Goal: Manage account settings

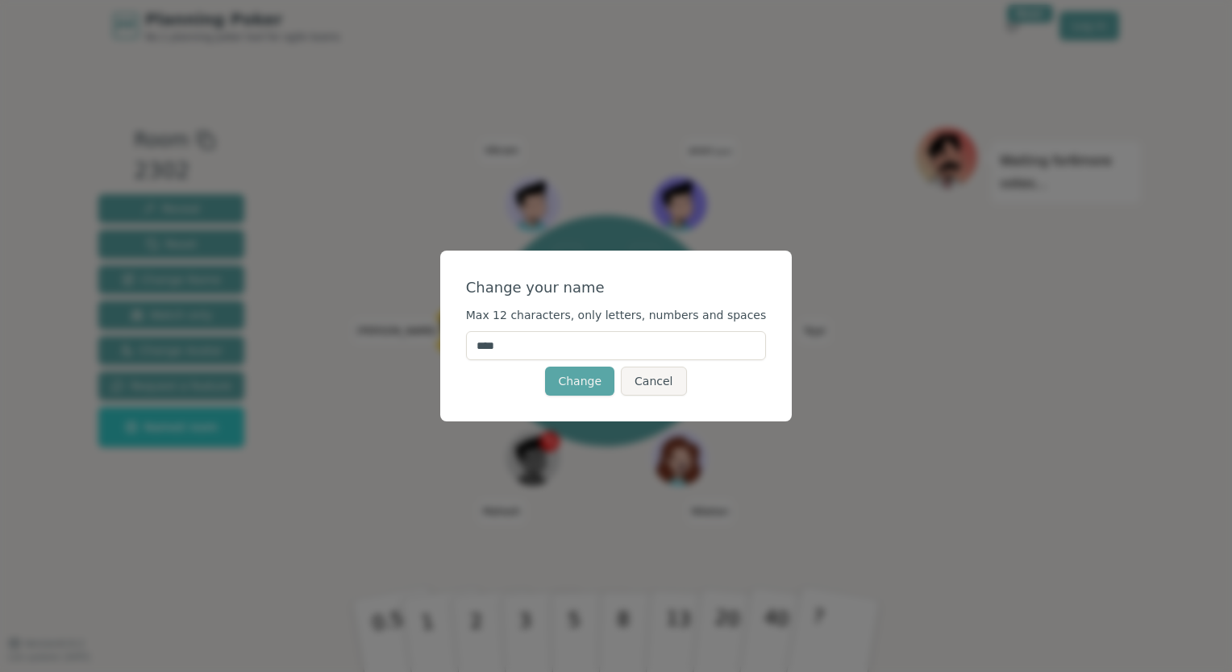
click at [524, 345] on input "****" at bounding box center [616, 345] width 301 height 29
type input "********"
click at [580, 384] on button "Change" at bounding box center [579, 381] width 69 height 29
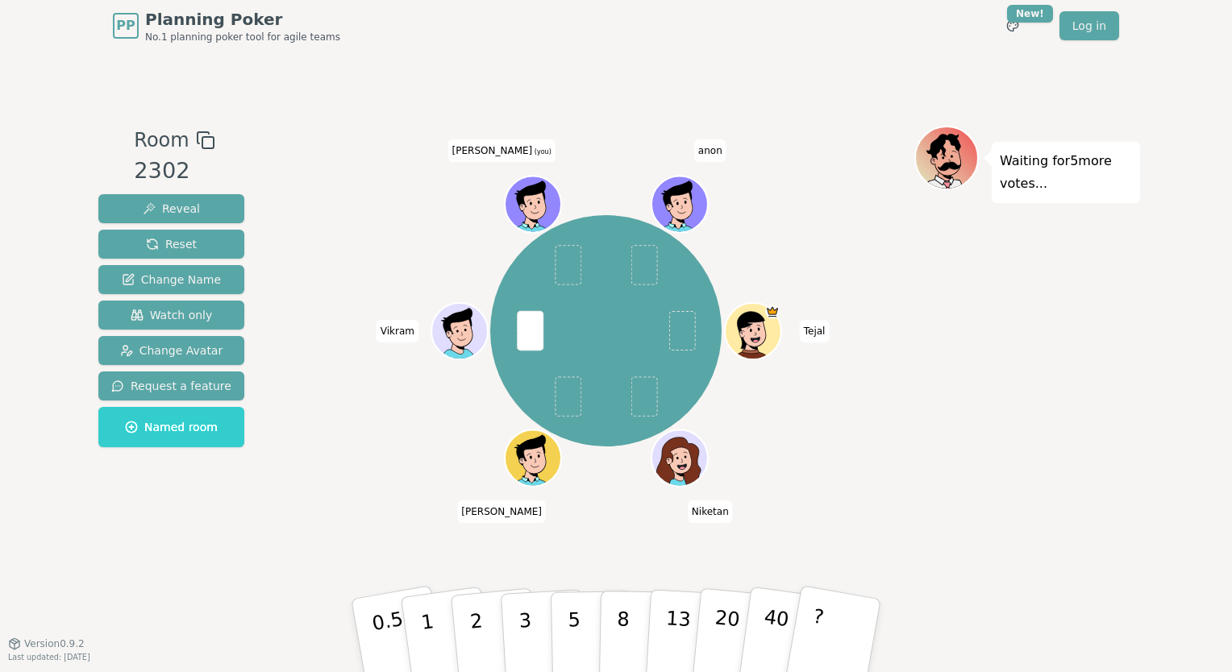
click at [502, 151] on span "[PERSON_NAME] (you)" at bounding box center [501, 150] width 107 height 23
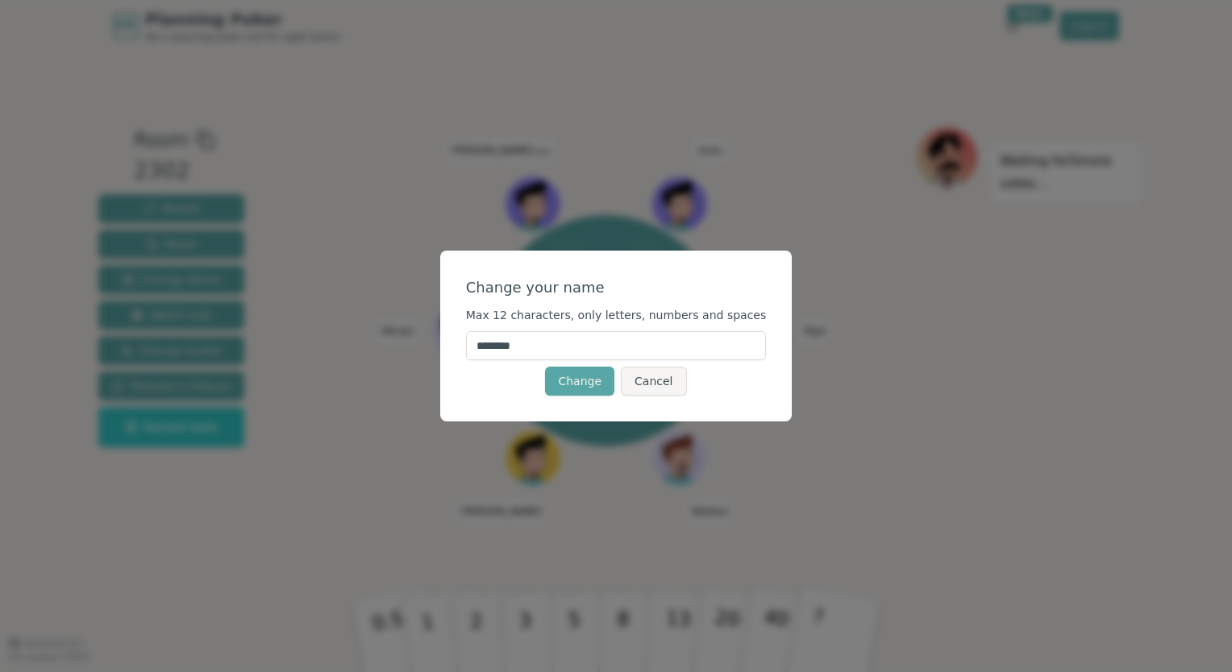
click at [429, 382] on div "Change your name Max 12 characters, only letters, numbers and spaces ******** C…" at bounding box center [616, 336] width 1232 height 672
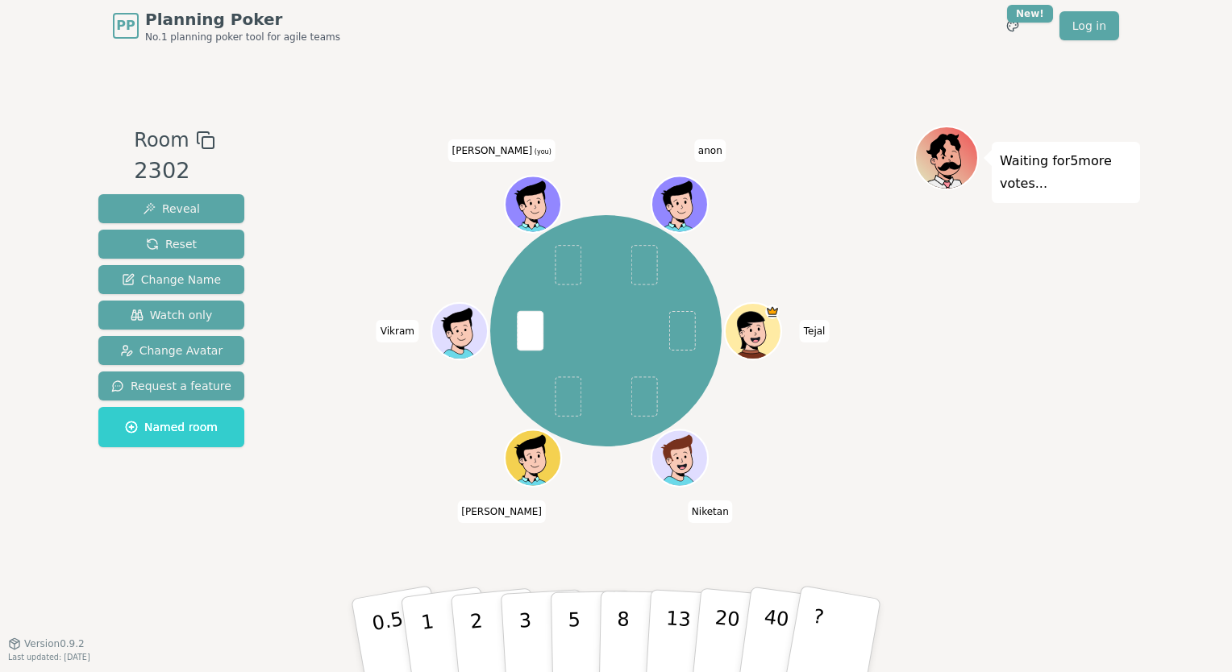
click at [528, 198] on icon at bounding box center [534, 200] width 44 height 6
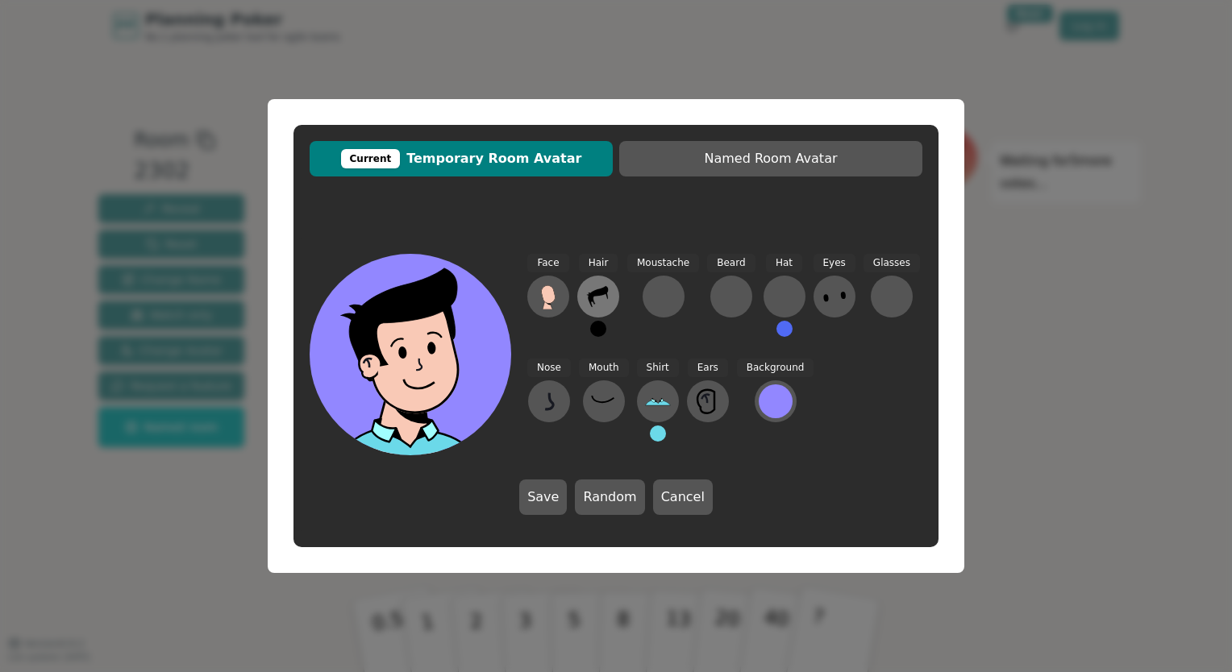
click at [593, 302] on icon at bounding box center [592, 300] width 6 height 8
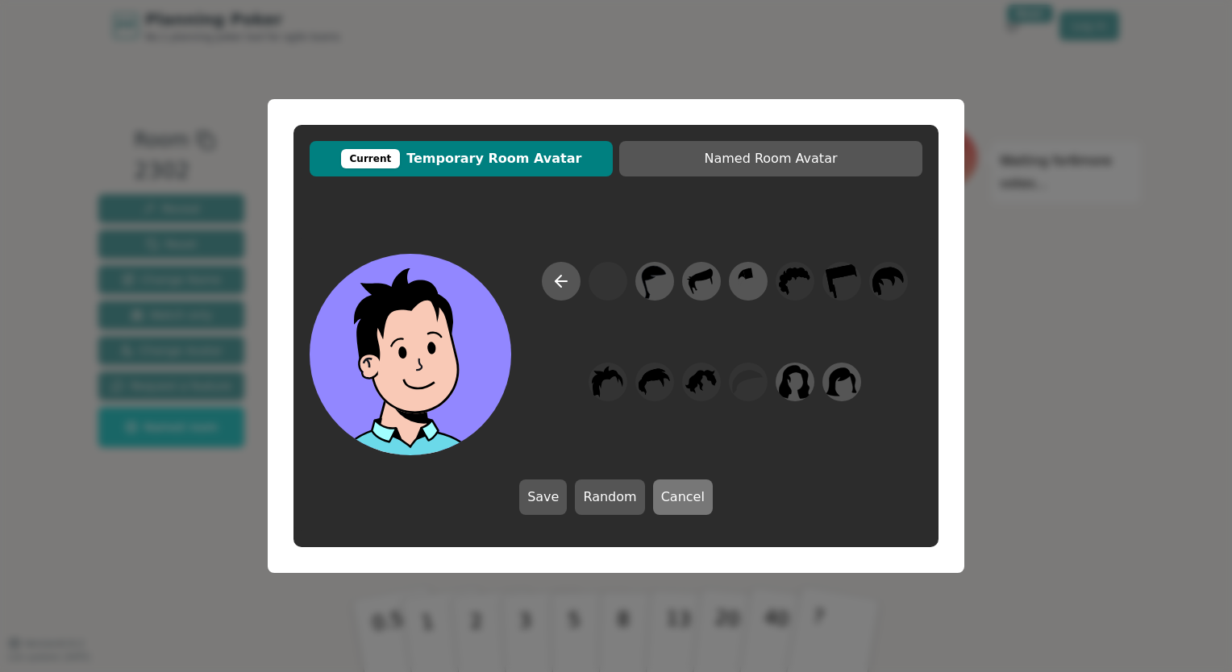
click at [672, 495] on button "Cancel" at bounding box center [683, 497] width 60 height 35
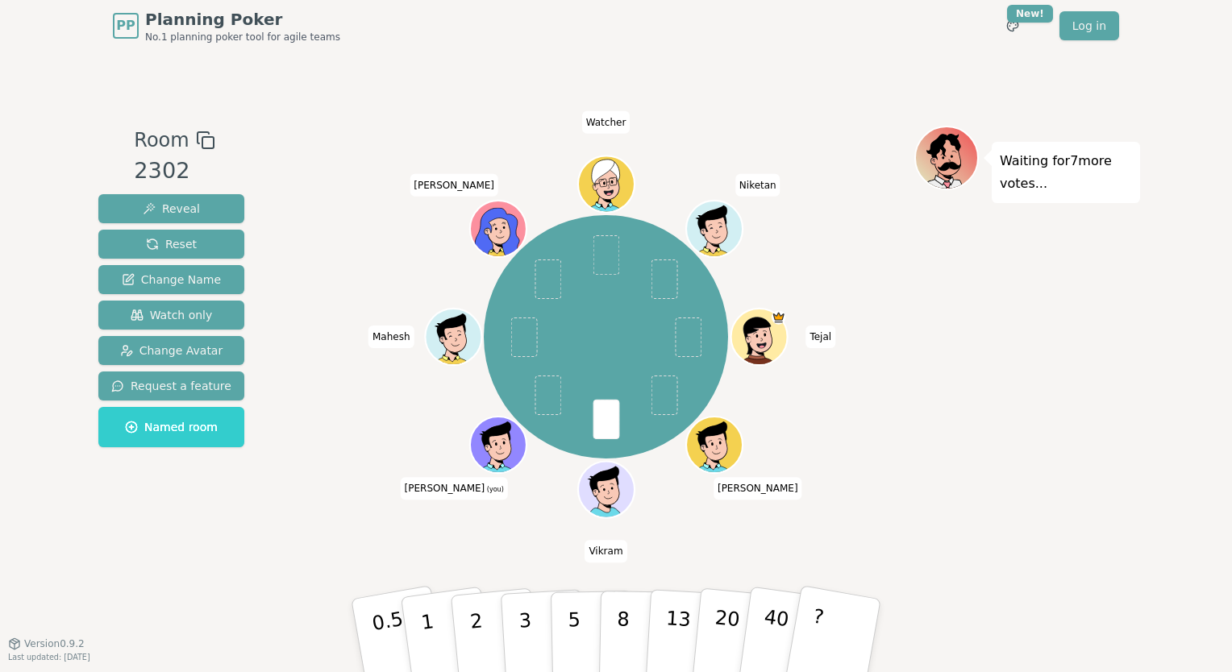
click at [492, 447] on icon at bounding box center [499, 444] width 55 height 6
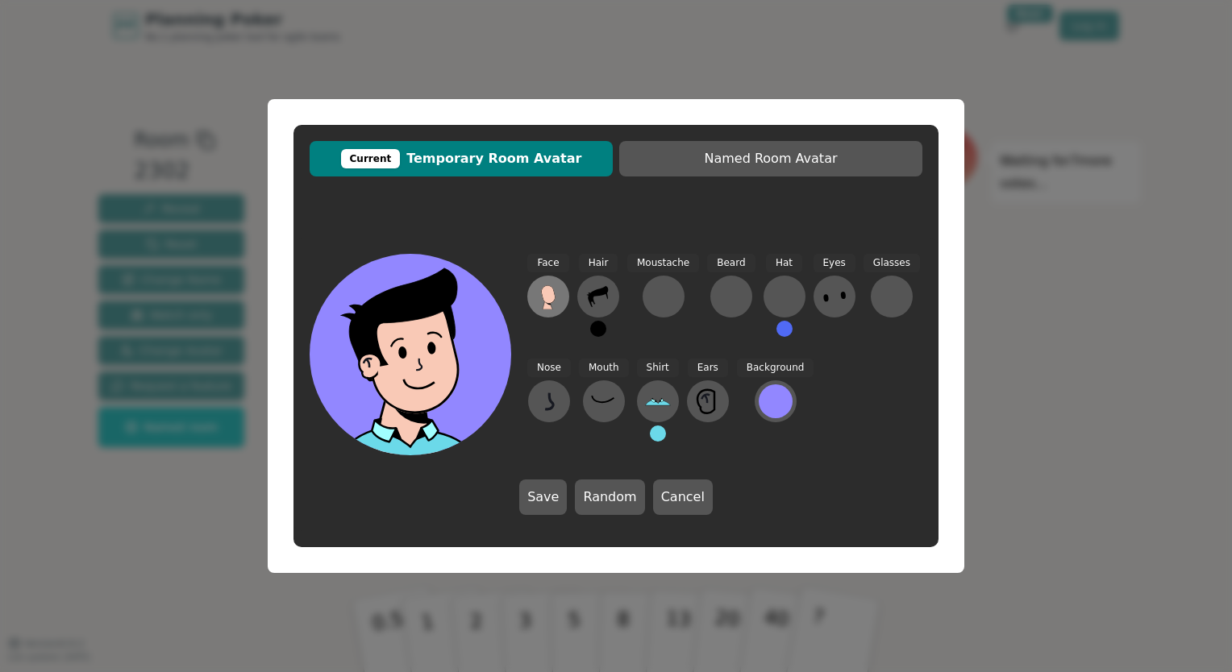
click at [552, 295] on icon at bounding box center [548, 294] width 14 height 18
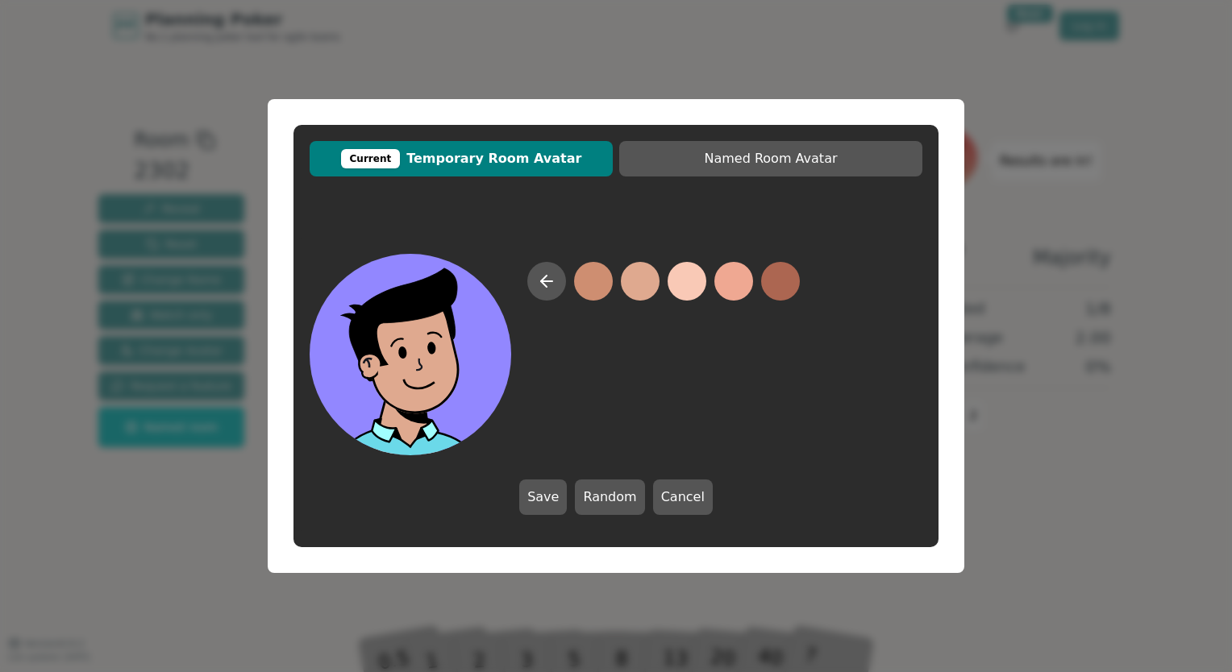
click at [638, 280] on button at bounding box center [640, 281] width 39 height 39
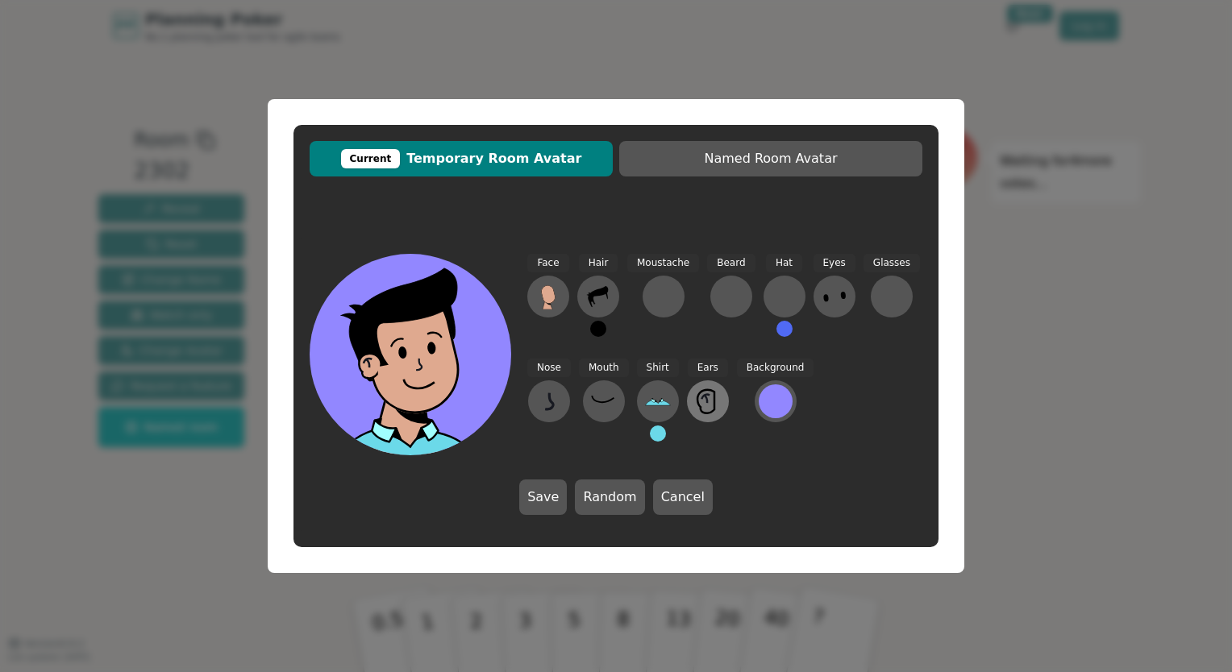
click at [707, 393] on icon at bounding box center [708, 402] width 26 height 26
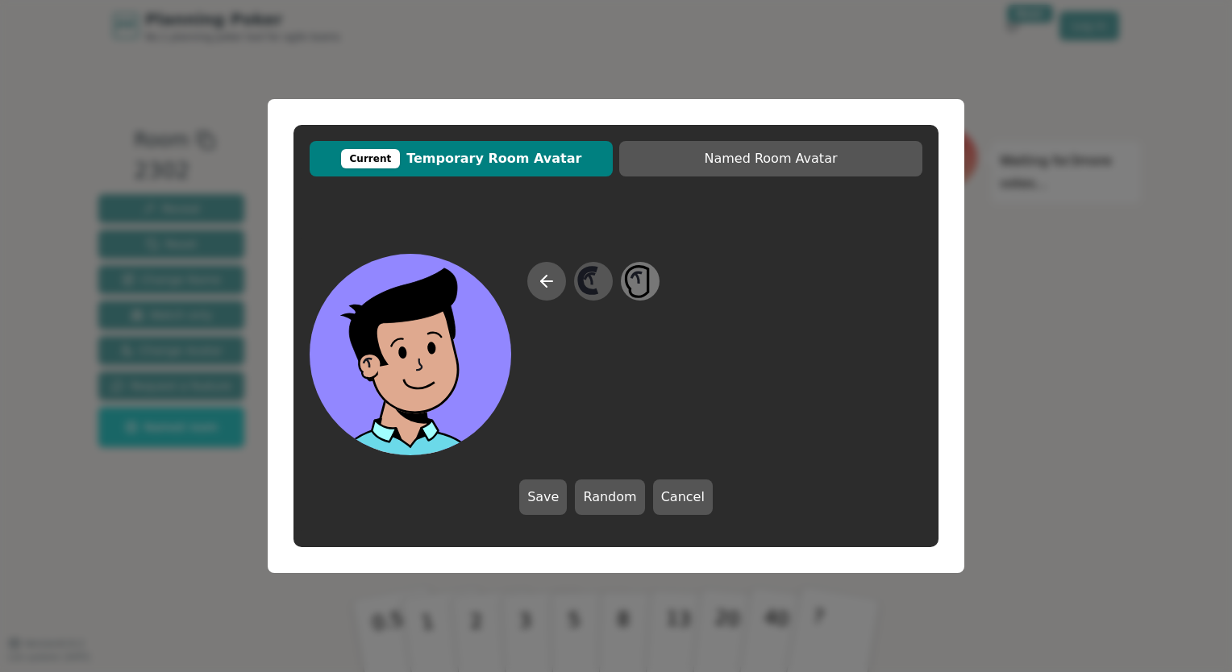
click at [642, 289] on icon at bounding box center [639, 282] width 31 height 36
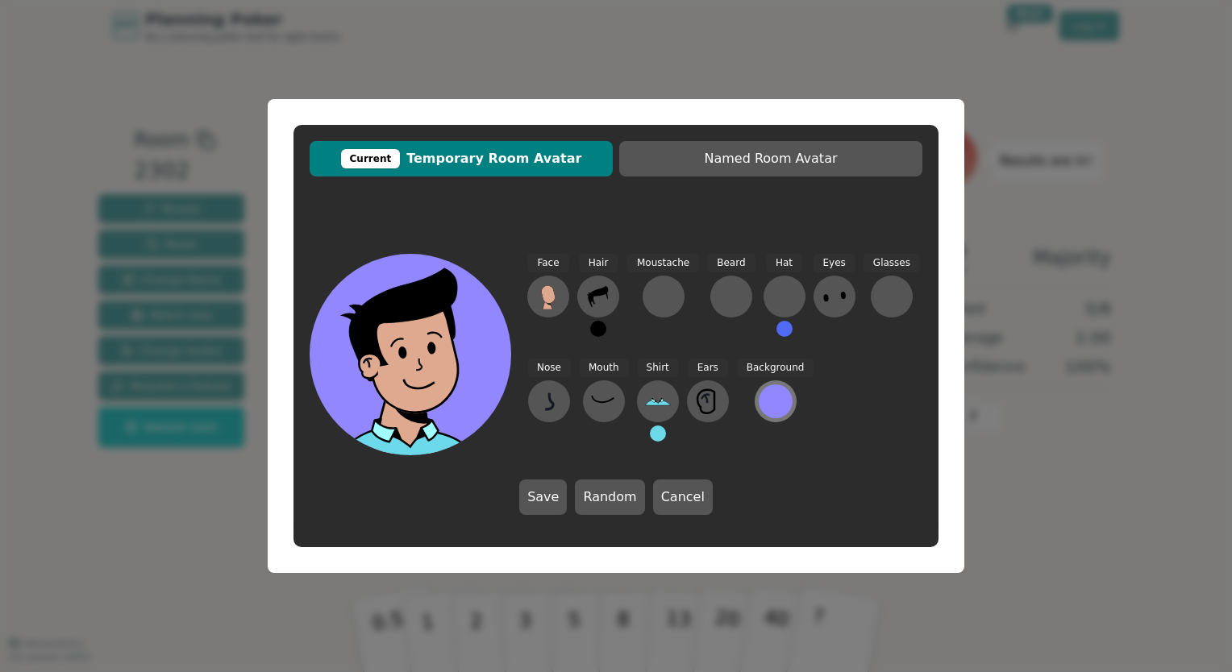
click at [775, 400] on div at bounding box center [775, 401] width 34 height 34
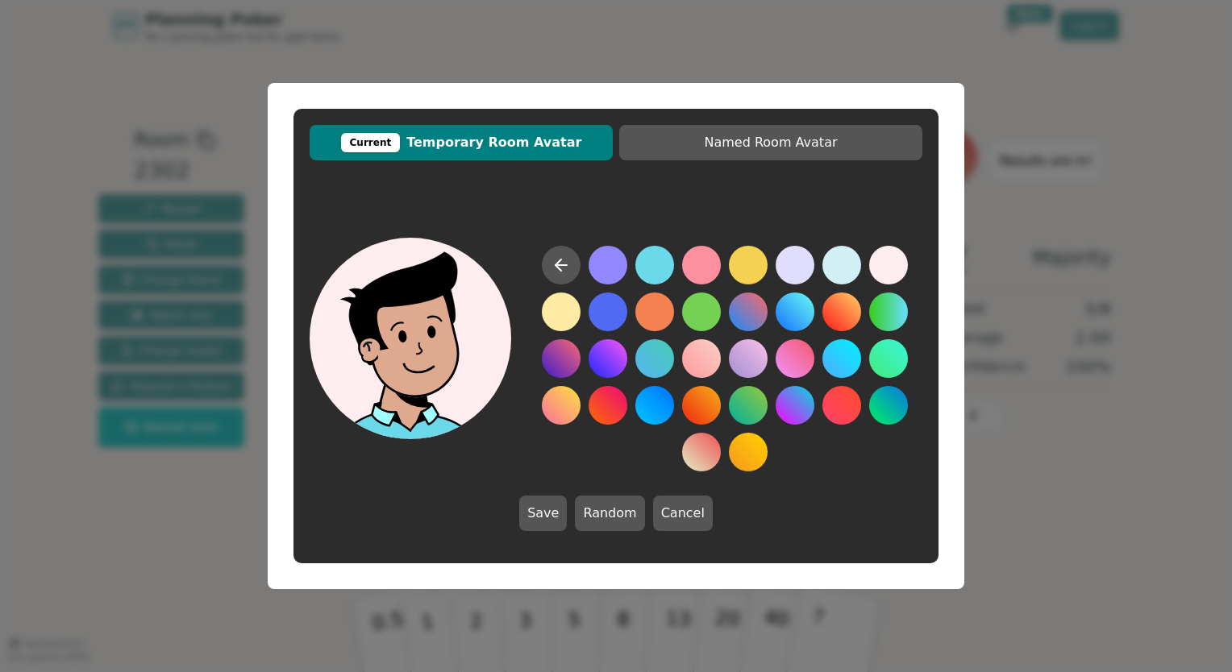
click at [881, 270] on button at bounding box center [888, 265] width 39 height 39
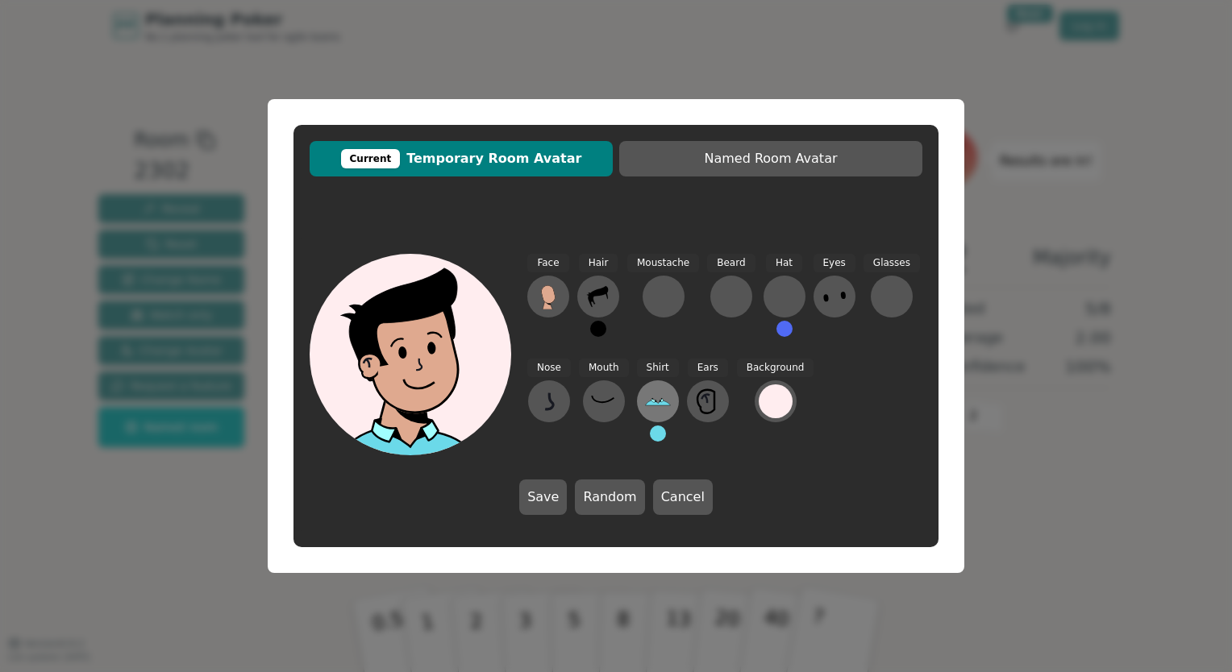
click at [652, 410] on icon at bounding box center [658, 402] width 26 height 26
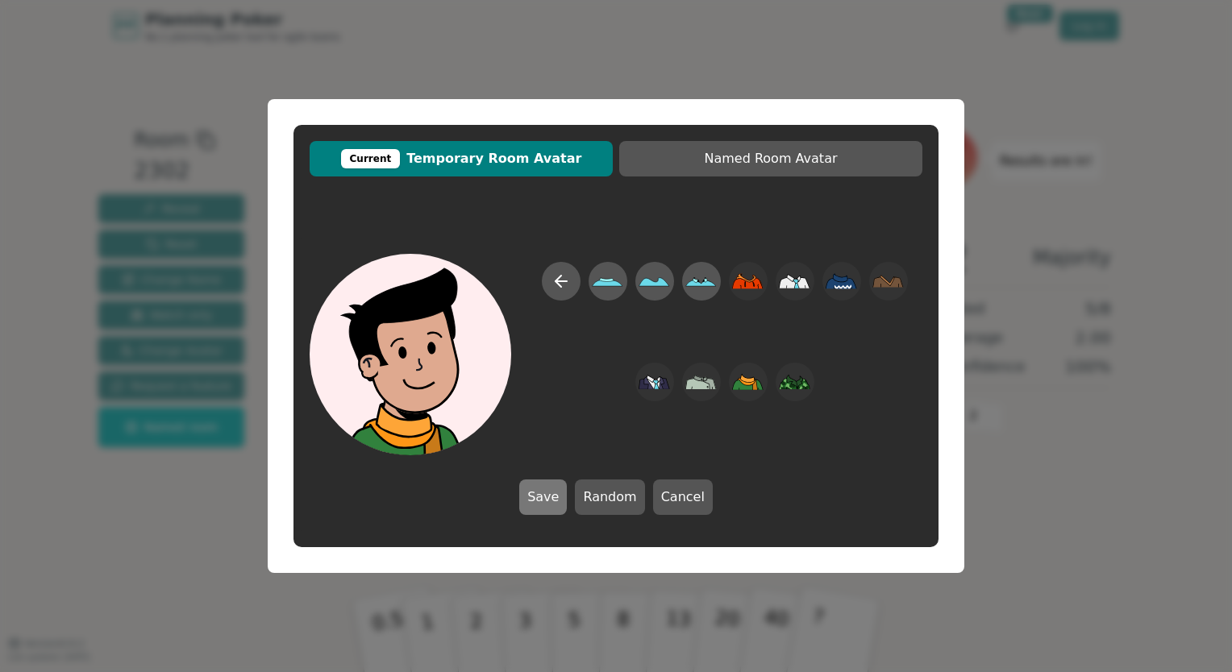
click at [552, 497] on button "Save" at bounding box center [543, 497] width 48 height 35
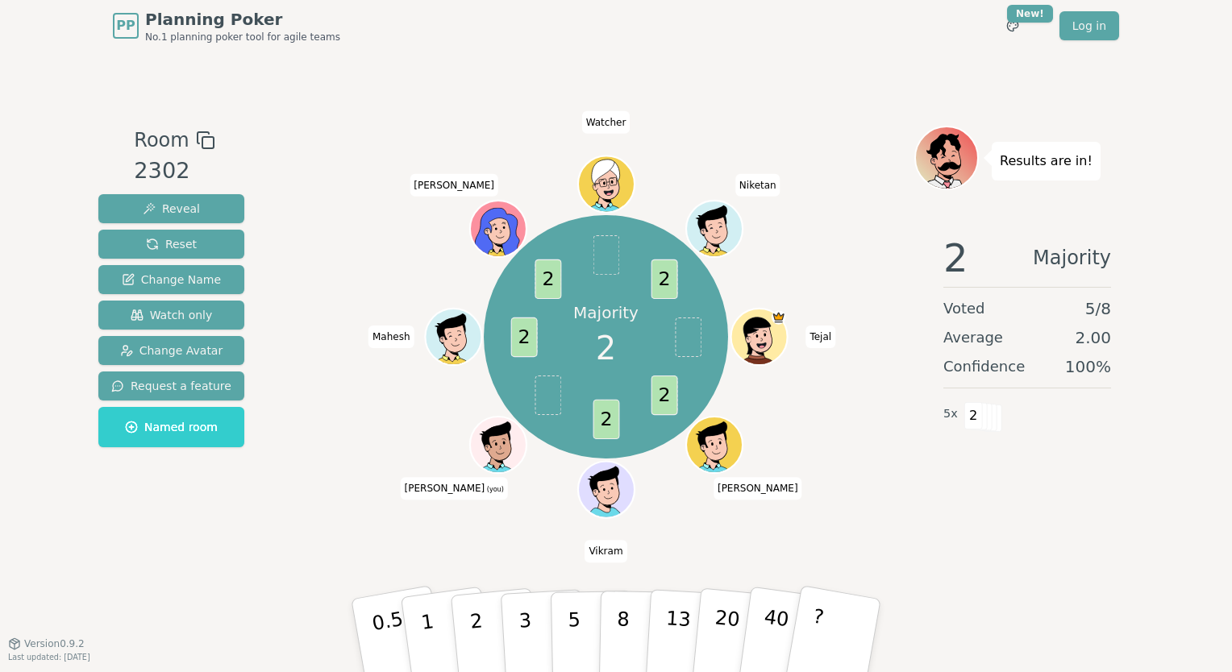
click at [500, 457] on icon at bounding box center [500, 454] width 27 height 10
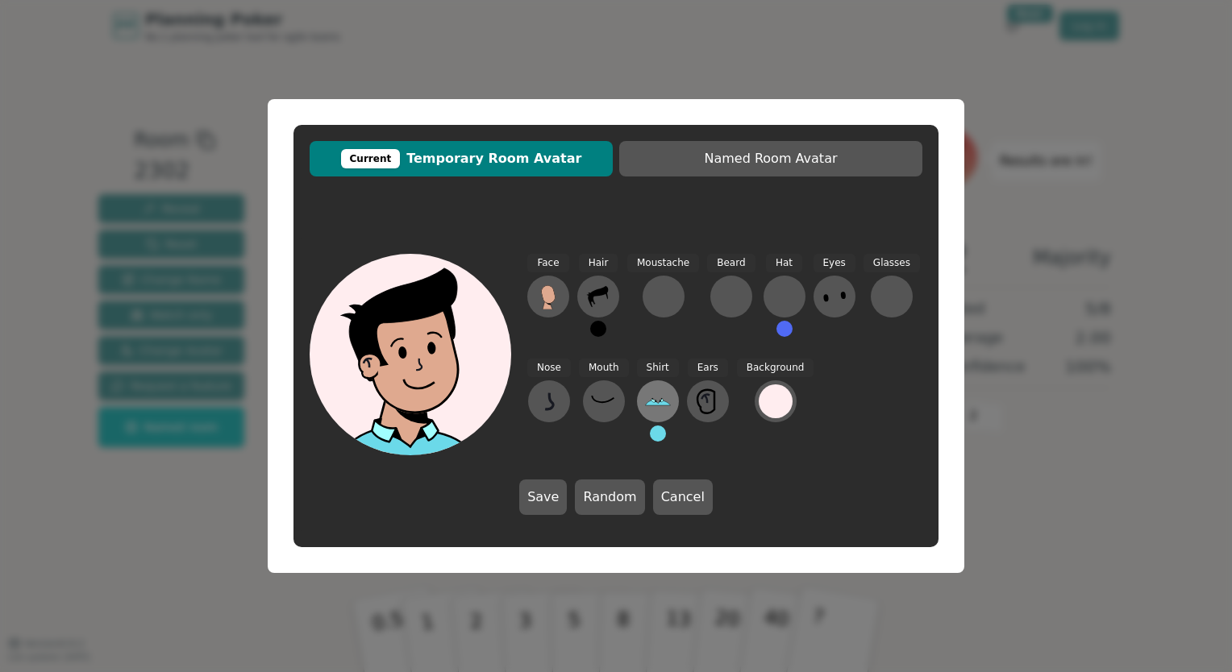
click at [653, 406] on icon at bounding box center [658, 402] width 26 height 26
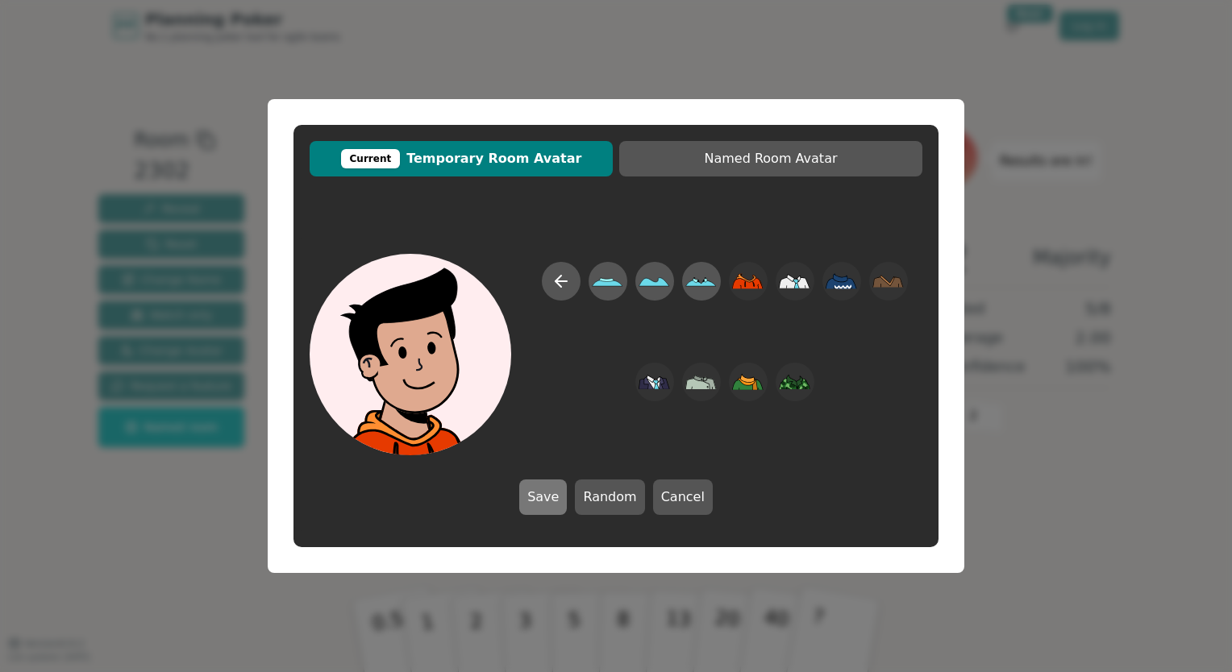
click at [550, 508] on button "Save" at bounding box center [543, 497] width 48 height 35
